Goal: Task Accomplishment & Management: Use online tool/utility

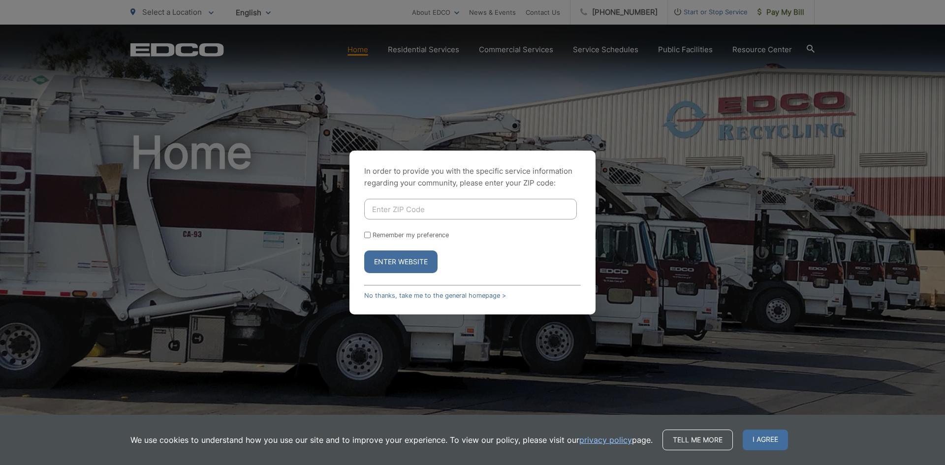
click at [431, 208] on input "Enter ZIP Code" at bounding box center [470, 209] width 213 height 21
type input "92081"
click at [400, 262] on button "Enter Website" at bounding box center [400, 262] width 73 height 23
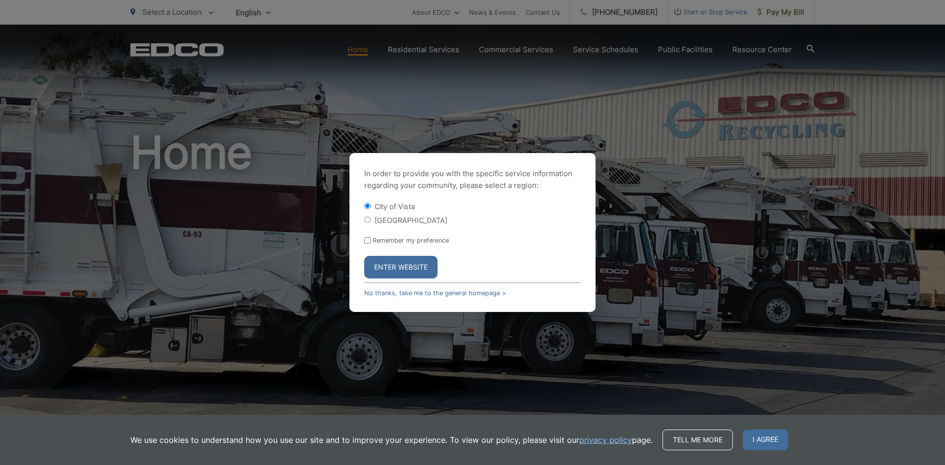
drag, startPoint x: 410, startPoint y: 277, endPoint x: 404, endPoint y: 269, distance: 10.1
click at [409, 275] on button "Enter Website" at bounding box center [400, 267] width 73 height 23
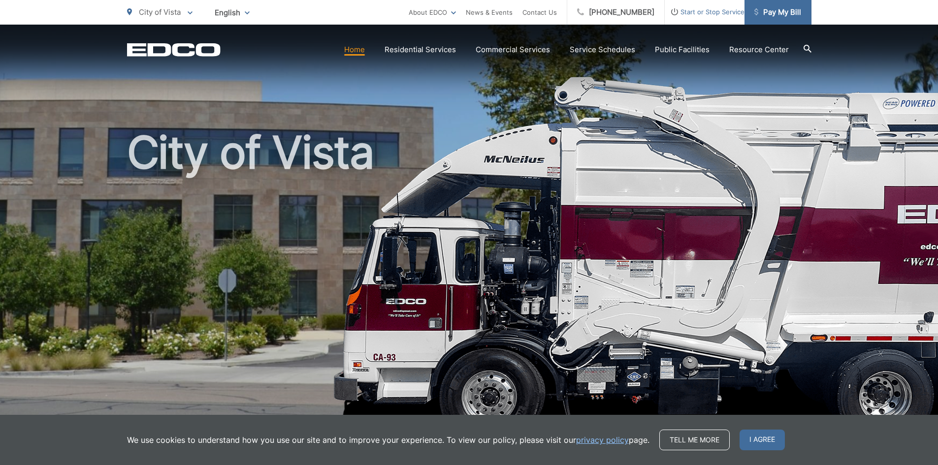
click at [782, 8] on span "Pay My Bill" at bounding box center [777, 12] width 47 height 12
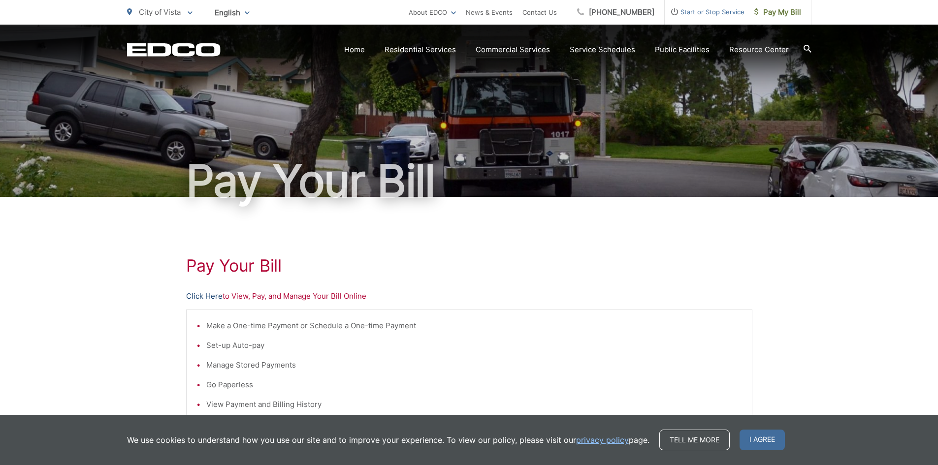
click at [197, 291] on link "Click Here" at bounding box center [204, 296] width 36 height 12
